Goal: Task Accomplishment & Management: Manage account settings

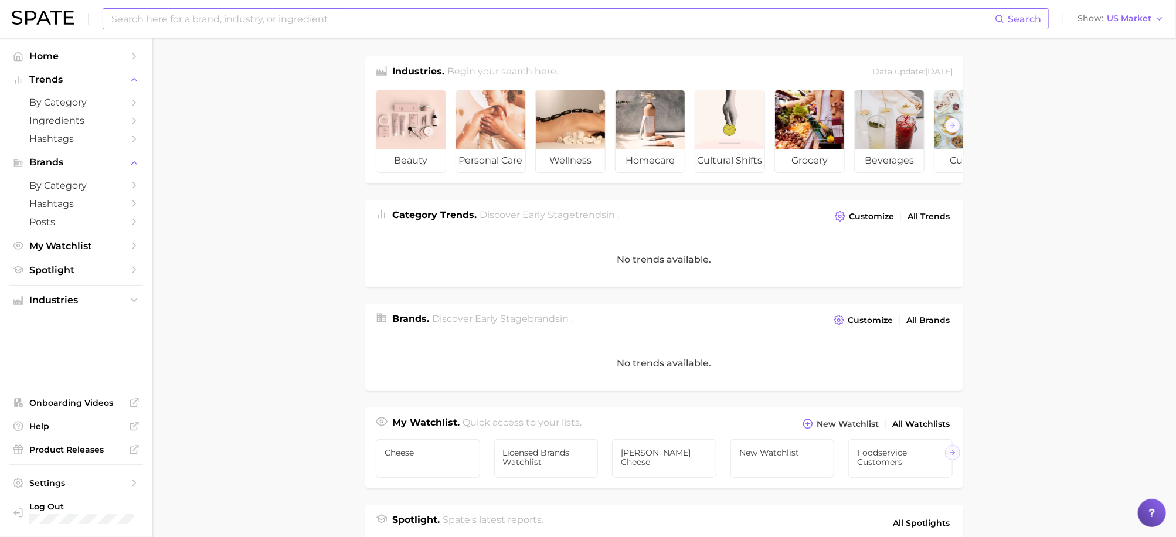
click at [149, 16] on input at bounding box center [552, 19] width 885 height 20
click at [278, 242] on main "Industries. Begin your search here. Data update: [DATE] beauty personal care we…" at bounding box center [663, 468] width 1023 height 860
click at [73, 255] on link "My Watchlist" at bounding box center [76, 246] width 134 height 18
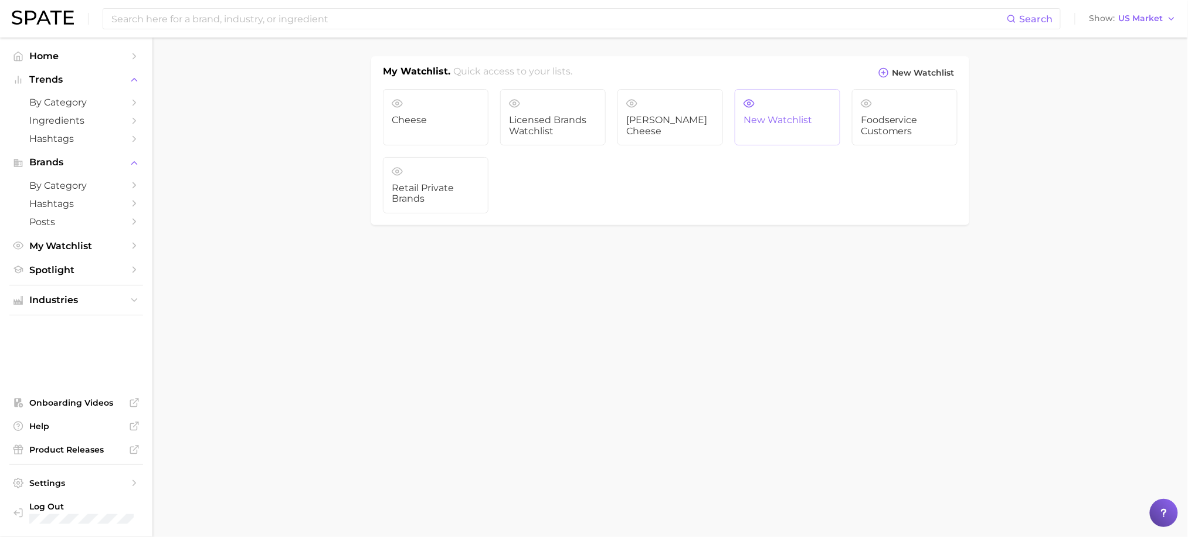
click at [771, 121] on span "New Watchlist" at bounding box center [787, 120] width 88 height 11
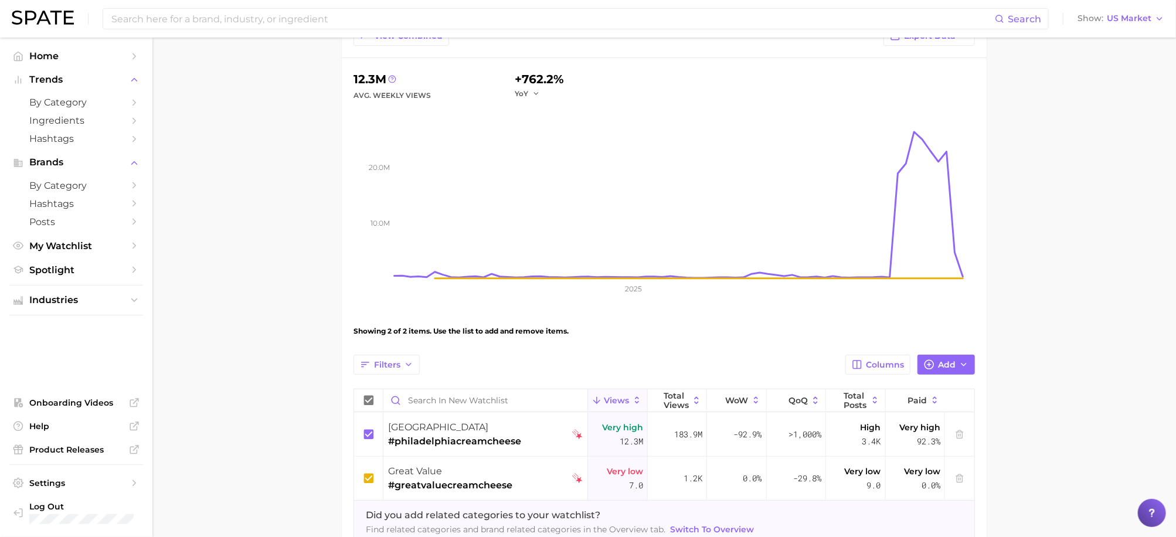
scroll to position [78, 0]
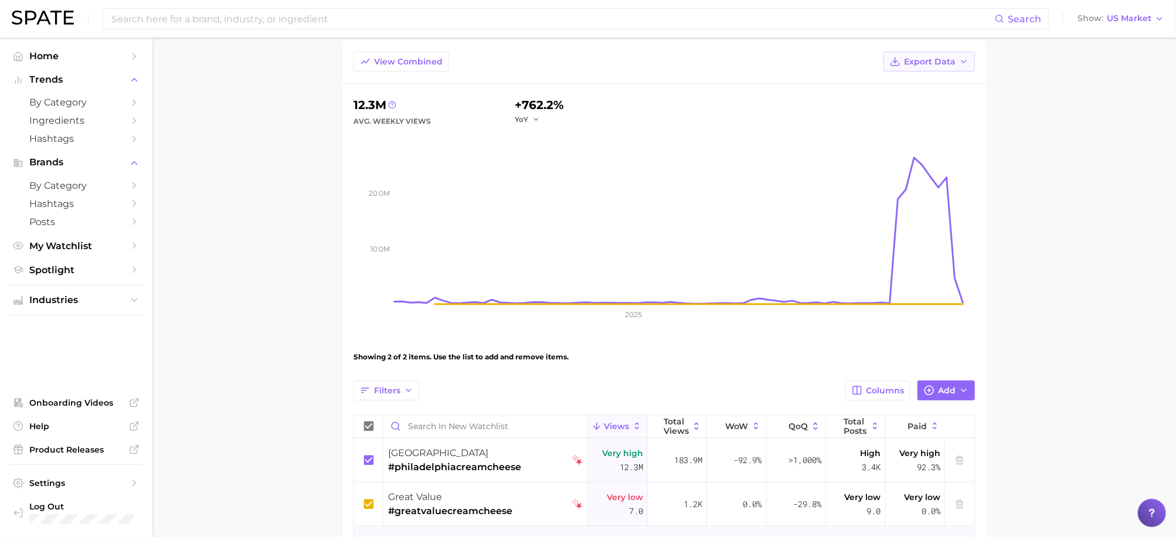
click at [940, 65] on span "Export Data" at bounding box center [930, 62] width 52 height 10
click at [935, 130] on button "Time Series Image" at bounding box center [910, 125] width 129 height 21
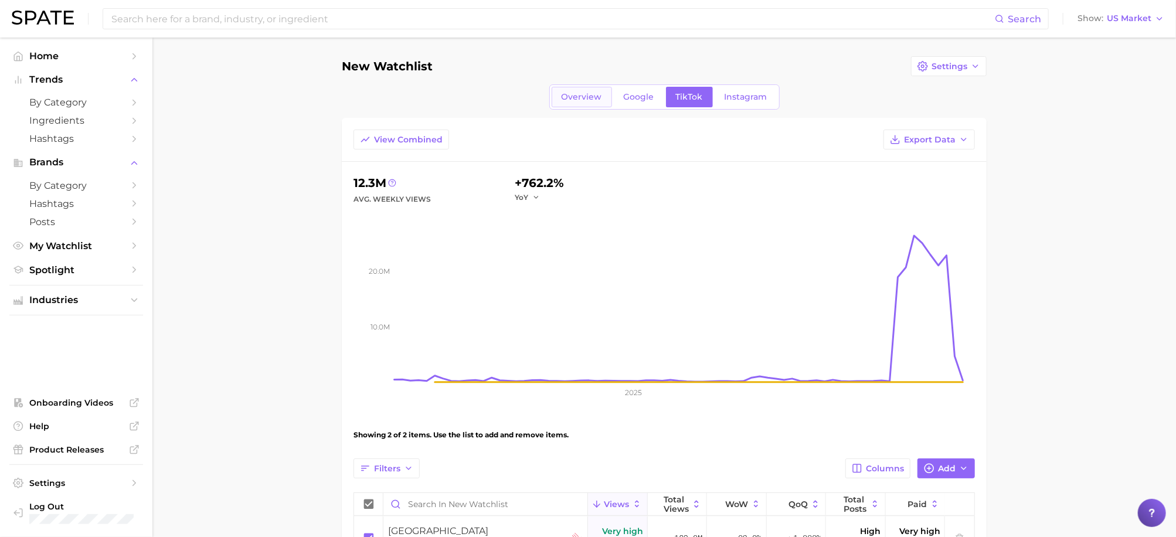
click at [594, 99] on span "Overview" at bounding box center [582, 97] width 40 height 10
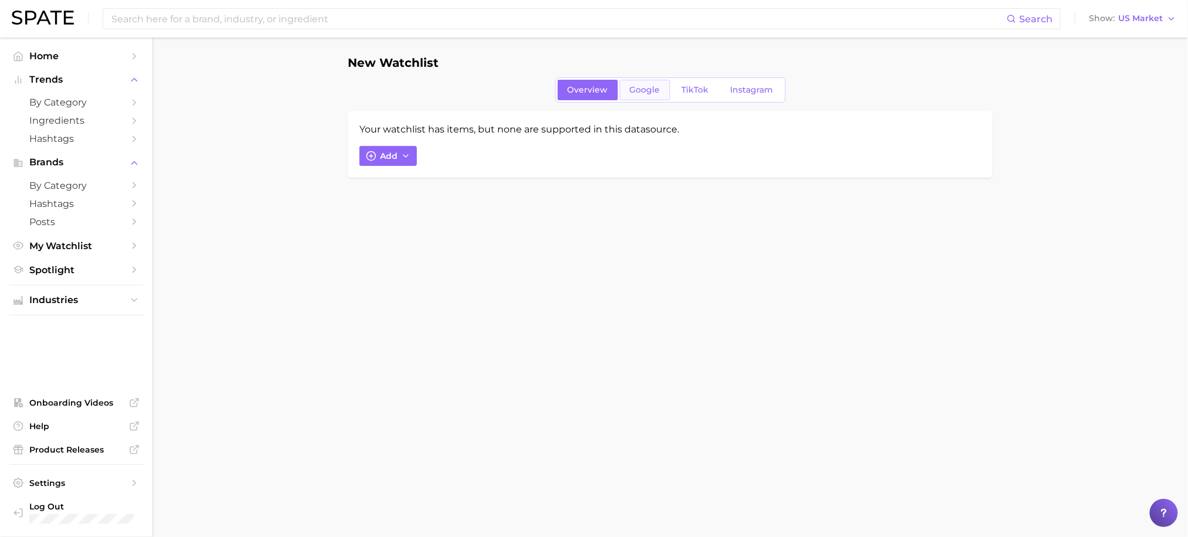
click at [630, 91] on span "Google" at bounding box center [645, 90] width 30 height 10
click at [691, 97] on link "TikTok" at bounding box center [695, 90] width 47 height 21
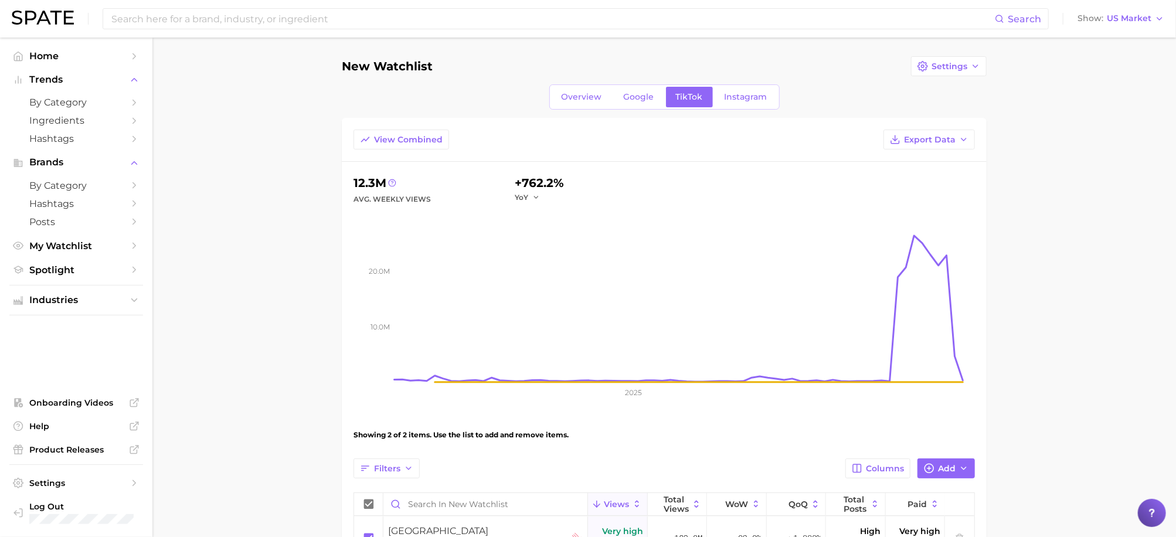
click at [986, 246] on div "View Combined Export Data 12.3m Avg. Weekly Views +762.2% YoY 10.0m 20.0m 2025 …" at bounding box center [664, 389] width 645 height 543
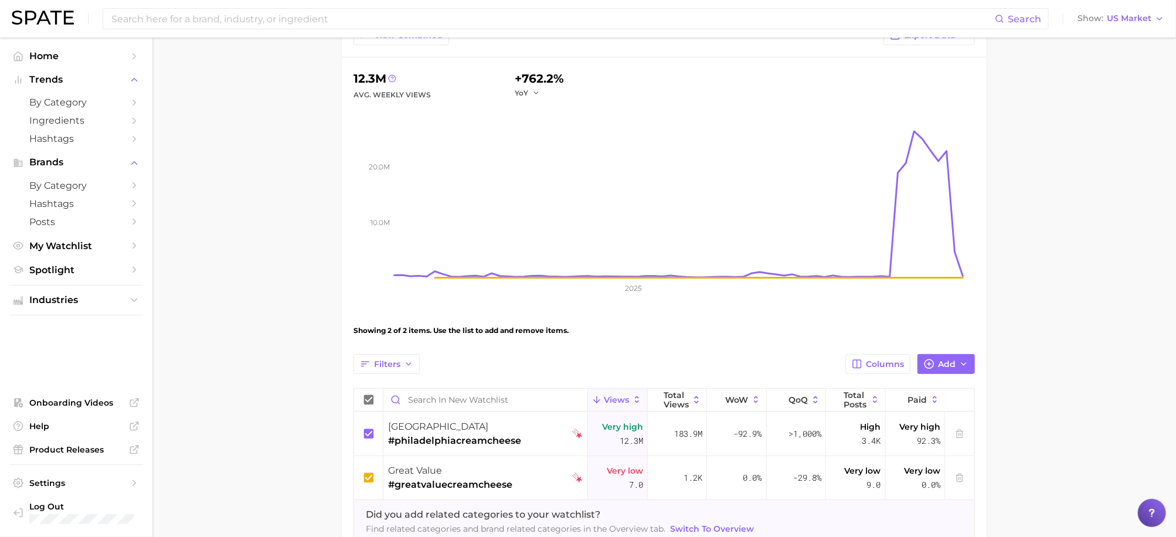
scroll to position [78, 0]
